Goal: Find specific page/section: Find specific page/section

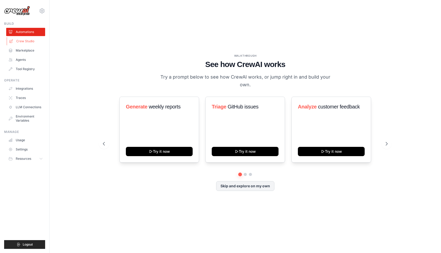
click at [37, 41] on link "Crew Studio" at bounding box center [26, 41] width 39 height 8
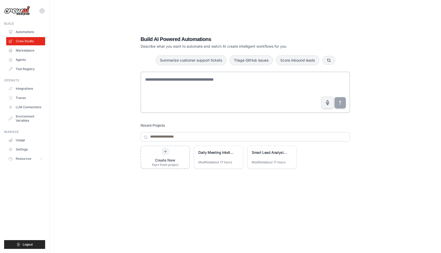
click at [377, 220] on div "Build AI Powered Automations Describe what you want to automate and watch AI cr…" at bounding box center [245, 131] width 375 height 253
